Goal: Information Seeking & Learning: Learn about a topic

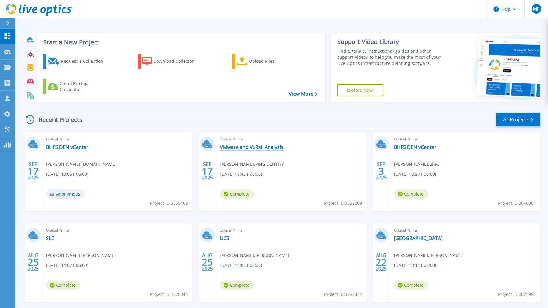
click at [245, 146] on link "VMware and VxRail Analysis" at bounding box center [251, 147] width 63 height 6
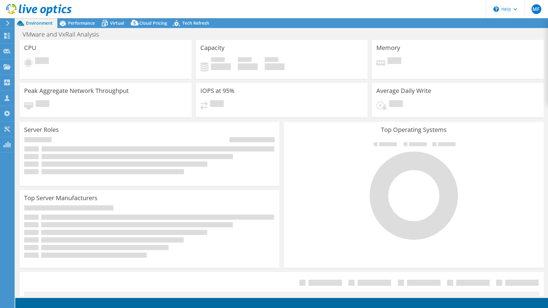
select select "USEast"
select select "USD"
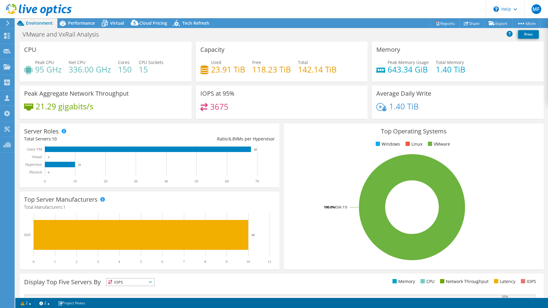
click at [107, 39] on div "VMware and VxRail Analysis Print" at bounding box center [281, 34] width 533 height 11
drag, startPoint x: 162, startPoint y: 91, endPoint x: 151, endPoint y: 23, distance: 67.9
click at [151, 23] on span "Cloud Pricing" at bounding box center [153, 23] width 28 height 6
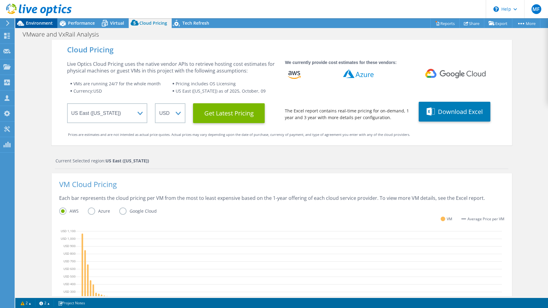
click at [43, 25] on span "Environment" at bounding box center [39, 23] width 27 height 6
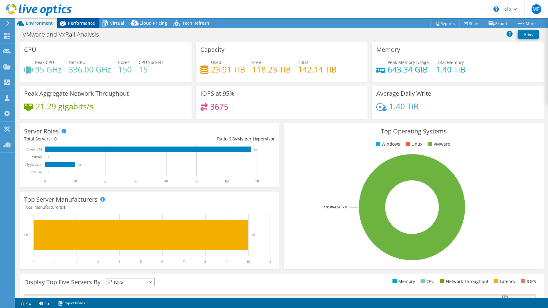
click at [90, 22] on span "Performance" at bounding box center [81, 23] width 27 height 6
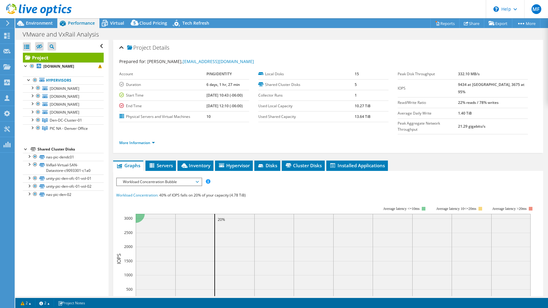
click at [197, 178] on span "Workload Concentration Bubble" at bounding box center [159, 181] width 78 height 7
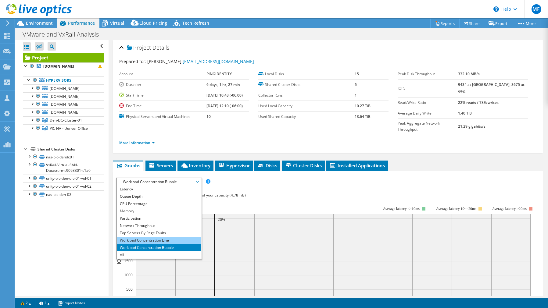
scroll to position [22, 0]
click at [164, 252] on li "All" at bounding box center [159, 255] width 84 height 7
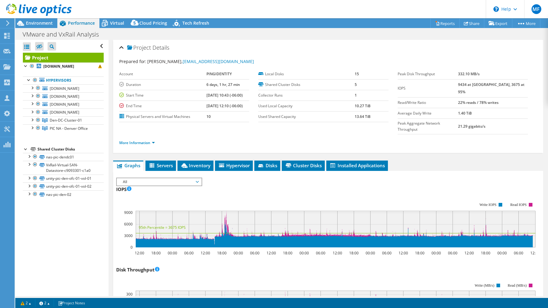
click at [37, 128] on div at bounding box center [38, 127] width 6 height 7
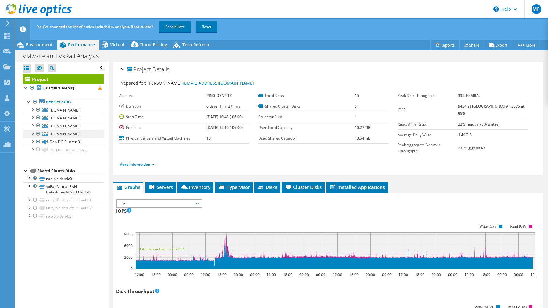
click at [39, 133] on div at bounding box center [38, 133] width 6 height 7
click at [39, 127] on div at bounding box center [38, 125] width 6 height 7
click at [39, 120] on div at bounding box center [38, 117] width 6 height 7
click at [39, 111] on div at bounding box center [38, 109] width 6 height 7
click at [143, 41] on div "Cloud Pricing" at bounding box center [150, 45] width 43 height 10
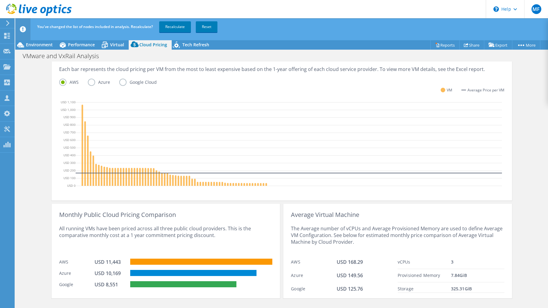
scroll to position [151, 0]
drag, startPoint x: 106, startPoint y: 261, endPoint x: 120, endPoint y: 260, distance: 13.7
click at [120, 260] on div "USD 11,443" at bounding box center [110, 262] width 30 height 7
click at [177, 29] on link "Recalculate" at bounding box center [175, 26] width 32 height 11
click at [75, 47] on span "Performance" at bounding box center [81, 45] width 27 height 6
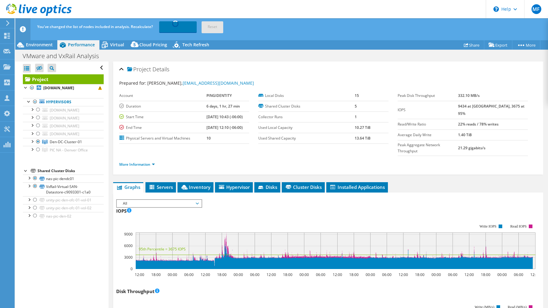
scroll to position [0, 0]
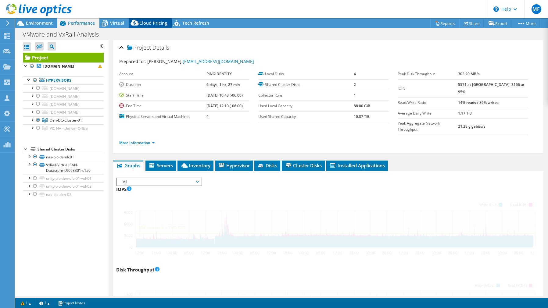
click at [153, 23] on span "Cloud Pricing" at bounding box center [153, 23] width 28 height 6
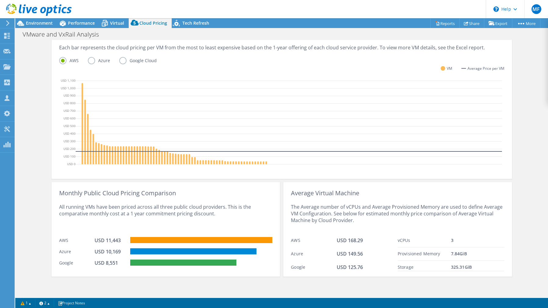
scroll to position [152, 0]
click at [88, 138] on icon at bounding box center [289, 123] width 426 height 91
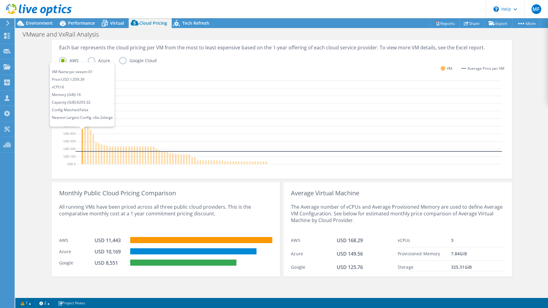
click at [82, 138] on icon at bounding box center [82, 123] width 2 height 81
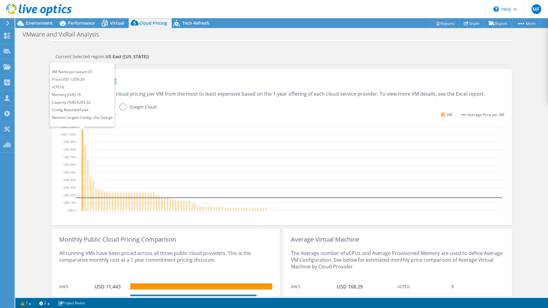
click at [82, 152] on icon at bounding box center [82, 169] width 2 height 81
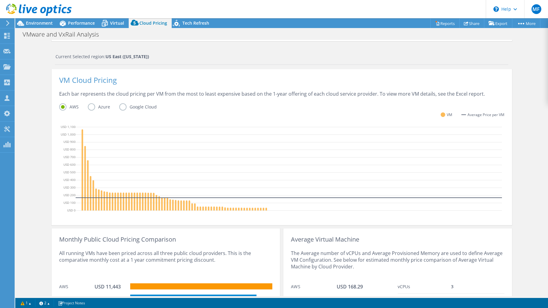
scroll to position [123, 0]
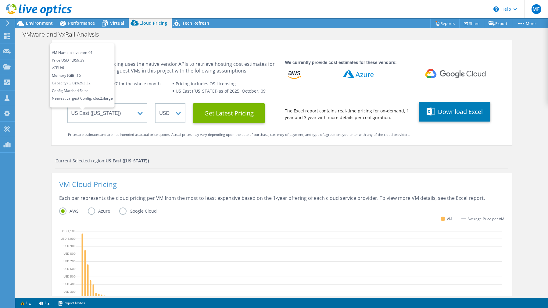
select select "USEast"
select select "USD"
